Goal: Information Seeking & Learning: Learn about a topic

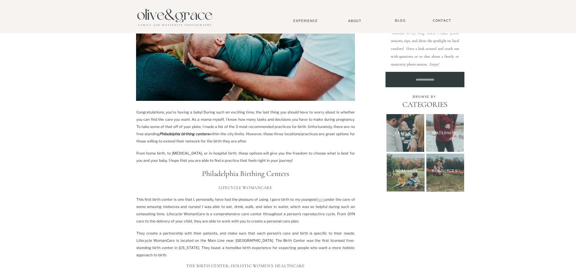
scroll to position [181, 0]
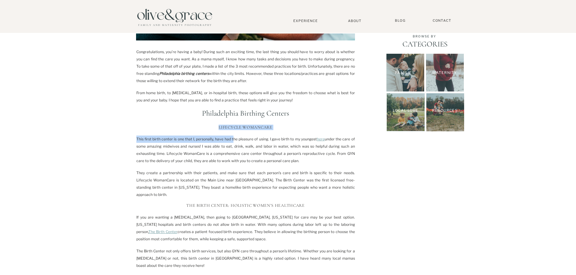
drag, startPoint x: 216, startPoint y: 128, endPoint x: 233, endPoint y: 139, distance: 20.2
click at [233, 139] on div "Congratulations, you’re having a baby! During such an exciting time, the last t…" at bounding box center [245, 231] width 219 height 366
click at [319, 140] on link "here" at bounding box center [321, 139] width 8 height 5
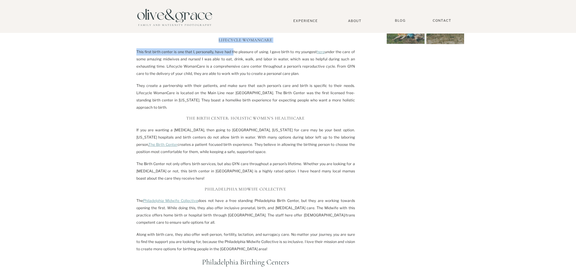
scroll to position [272, 0]
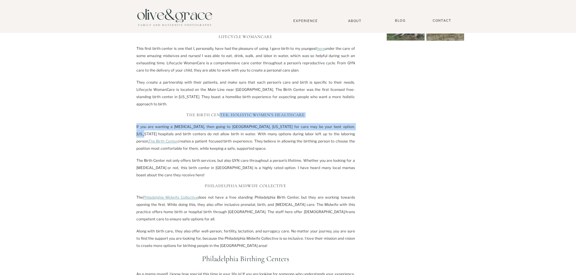
drag, startPoint x: 222, startPoint y: 106, endPoint x: 339, endPoint y: 111, distance: 117.7
click at [339, 111] on div "Congratulations, you’re having a baby! During such an exciting time, the last t…" at bounding box center [245, 141] width 219 height 366
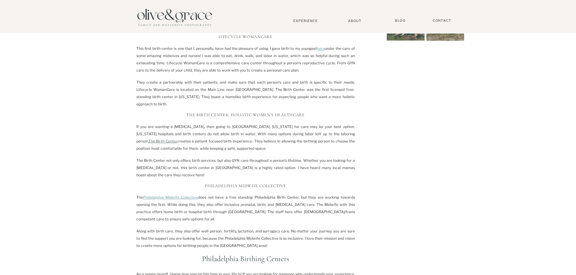
click at [177, 139] on link "The Birth Center" at bounding box center [162, 141] width 29 height 5
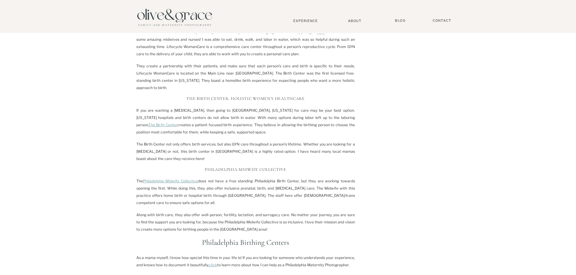
scroll to position [302, 0]
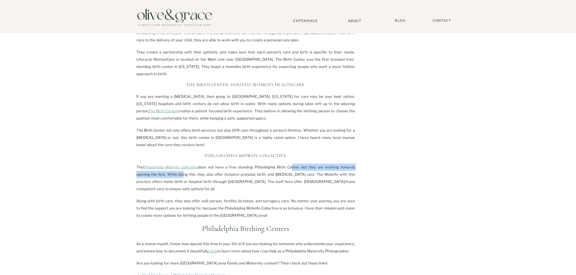
drag, startPoint x: 281, startPoint y: 159, endPoint x: 166, endPoint y: 167, distance: 114.9
click at [166, 167] on p "The Philadelphia Midwife Collective does not have a free standing [GEOGRAPHIC_D…" at bounding box center [245, 178] width 219 height 29
click at [192, 175] on p "The Philadelphia Midwife Collective does not have a free standing [GEOGRAPHIC_D…" at bounding box center [245, 178] width 219 height 29
click at [175, 165] on link "Philadelphia Midwife Collective" at bounding box center [170, 167] width 55 height 5
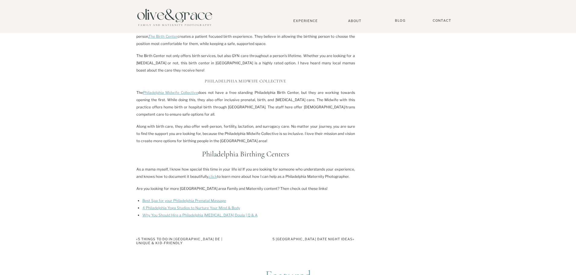
scroll to position [393, 0]
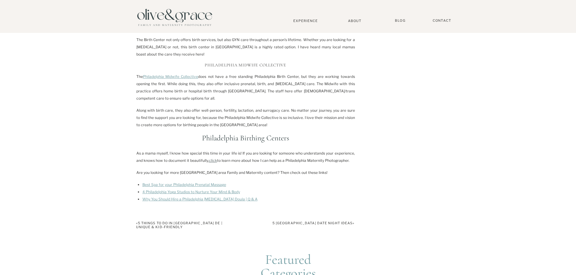
click at [211, 158] on link "click" at bounding box center [213, 160] width 8 height 5
drag, startPoint x: 151, startPoint y: 145, endPoint x: 293, endPoint y: 128, distance: 142.2
click at [290, 129] on div "Congratulations, you’re having a baby! During such an exciting time, the last t…" at bounding box center [245, 20] width 219 height 366
click at [294, 134] on h2 "Philadelphia Birthing Centers" at bounding box center [245, 138] width 219 height 9
click at [268, 134] on h2 "Philadelphia Birthing Centers" at bounding box center [245, 138] width 219 height 9
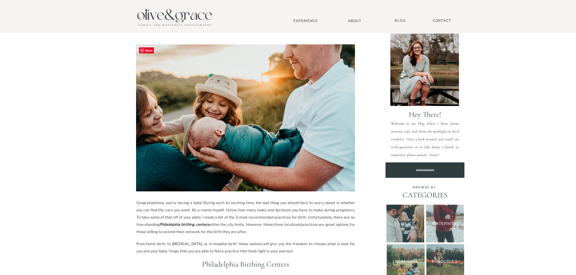
scroll to position [121, 0]
